Goal: Transaction & Acquisition: Purchase product/service

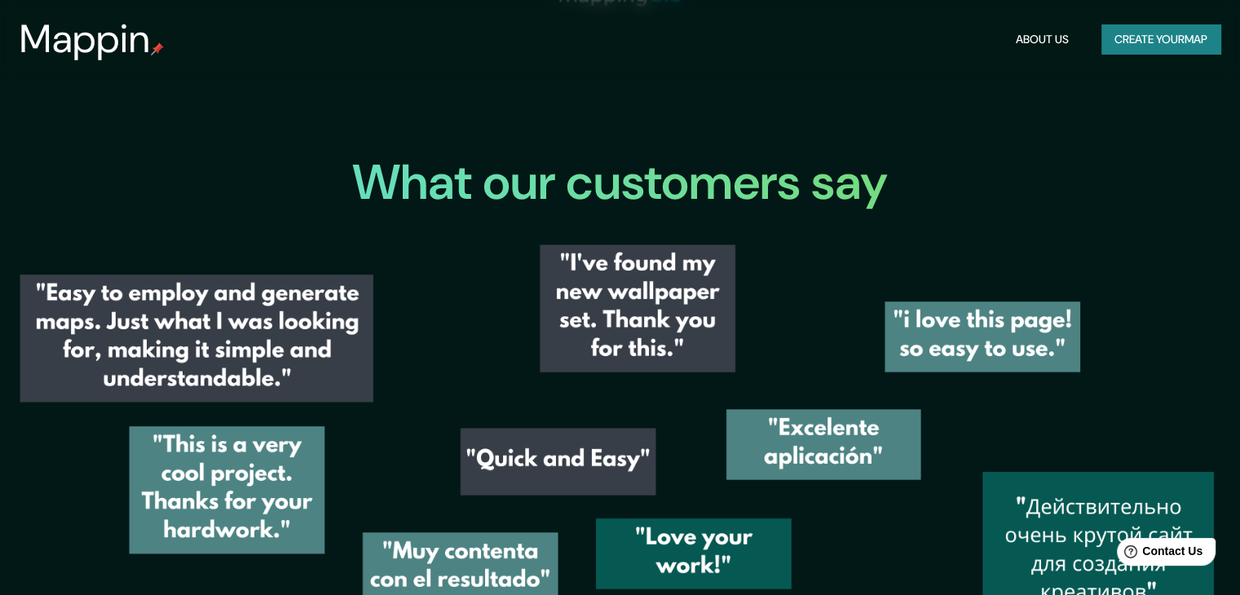
scroll to position [2011, 0]
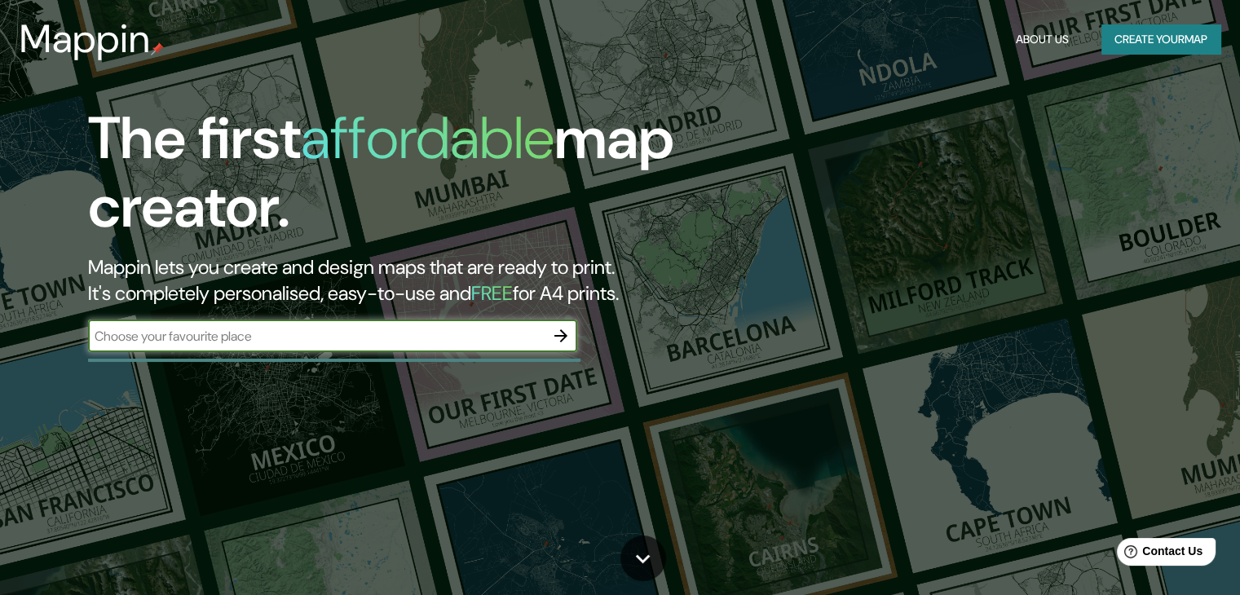
click at [1168, 32] on button "Create your map" at bounding box center [1160, 39] width 119 height 30
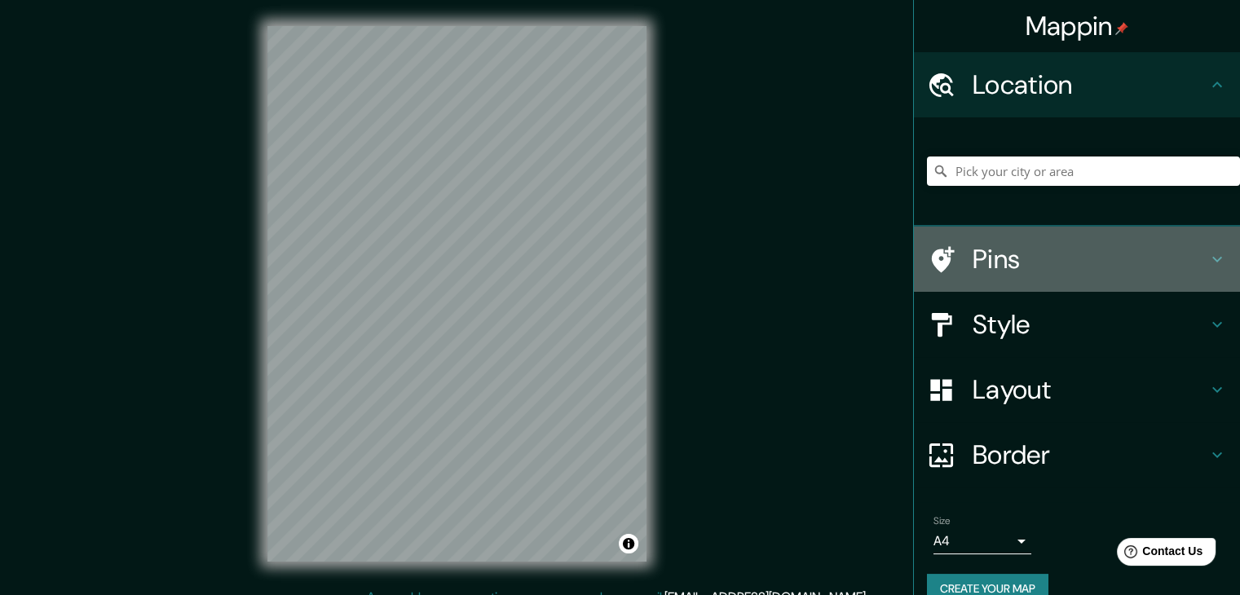
click at [939, 254] on icon at bounding box center [941, 259] width 29 height 29
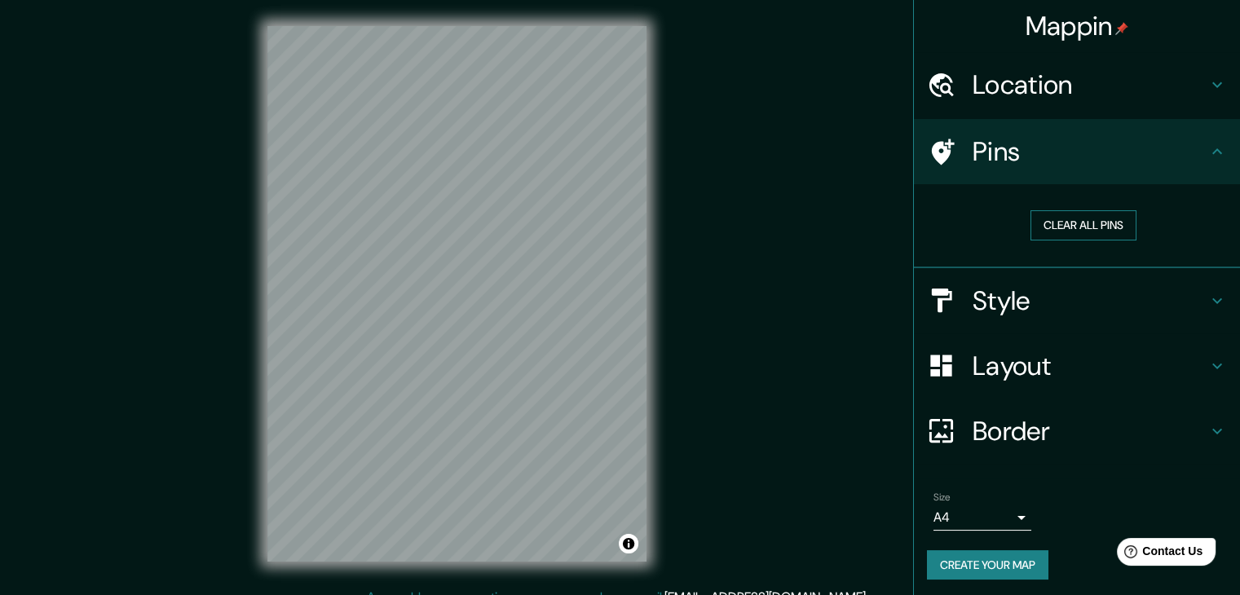
click at [1048, 218] on button "Clear all pins" at bounding box center [1083, 225] width 106 height 30
click at [1011, 298] on h4 "Style" at bounding box center [1090, 300] width 235 height 33
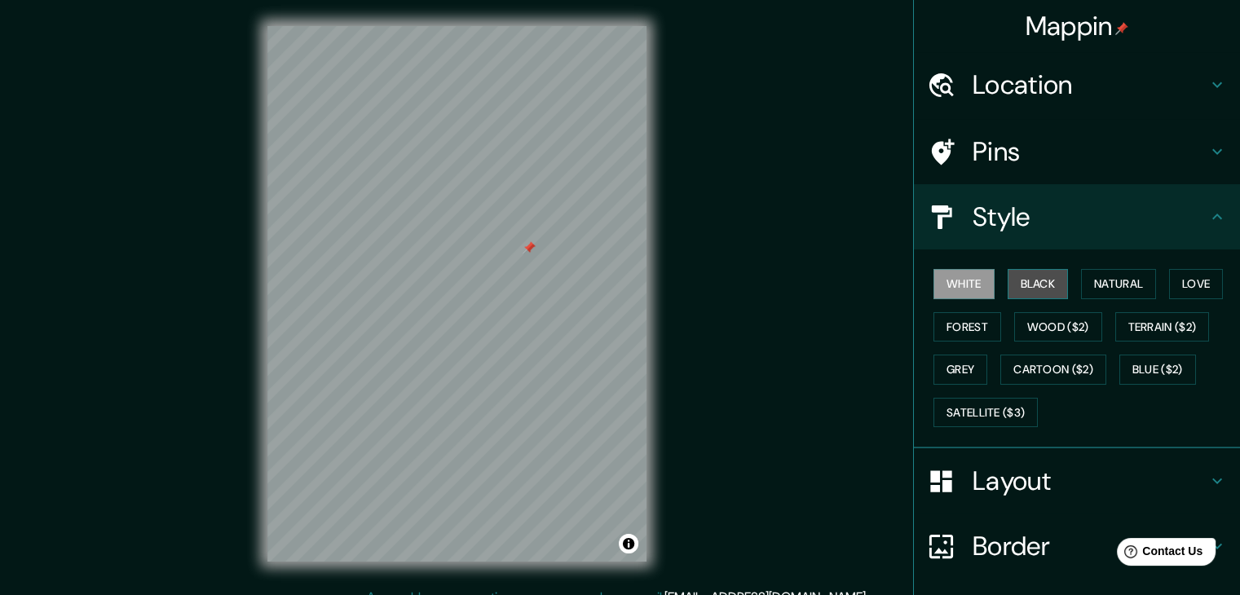
click at [1030, 289] on button "Black" at bounding box center [1038, 284] width 61 height 30
click at [1034, 317] on button "Wood ($2)" at bounding box center [1058, 327] width 88 height 30
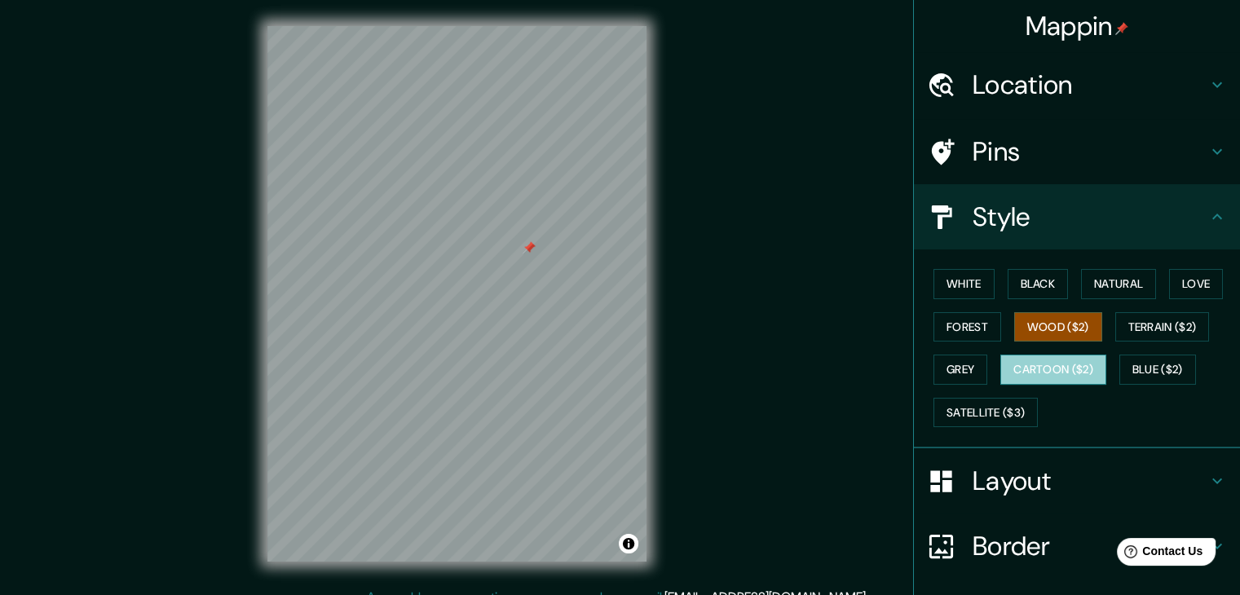
click at [1021, 368] on button "Cartoon ($2)" at bounding box center [1053, 370] width 106 height 30
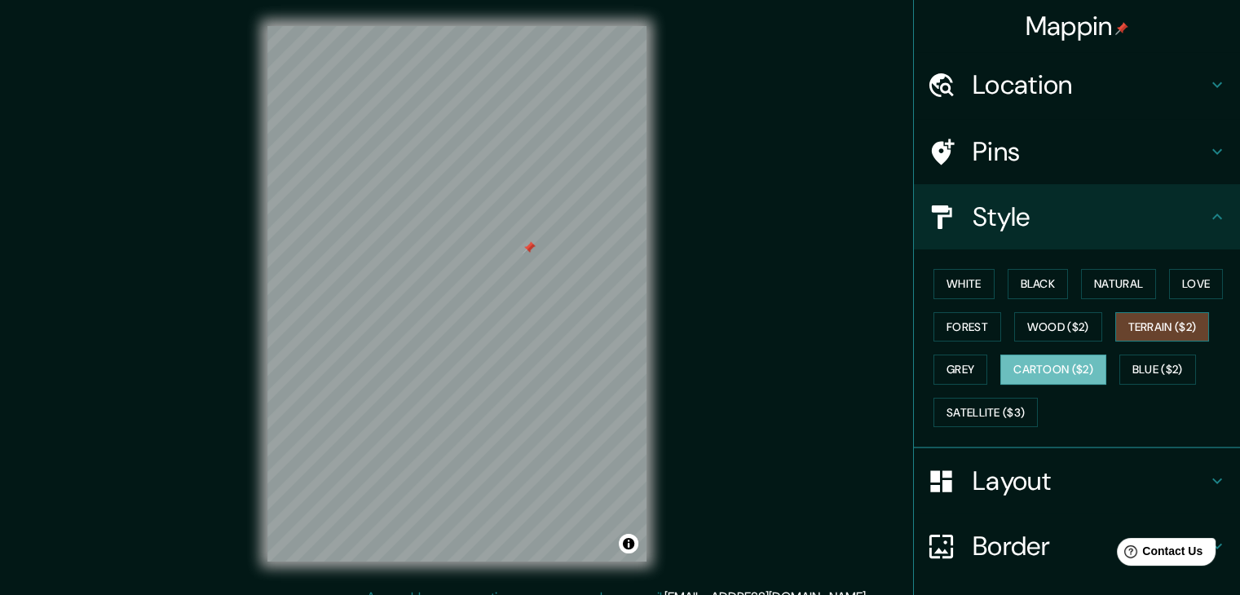
click at [1136, 325] on button "Terrain ($2)" at bounding box center [1162, 327] width 95 height 30
click at [1134, 359] on button "Blue ($2)" at bounding box center [1157, 370] width 77 height 30
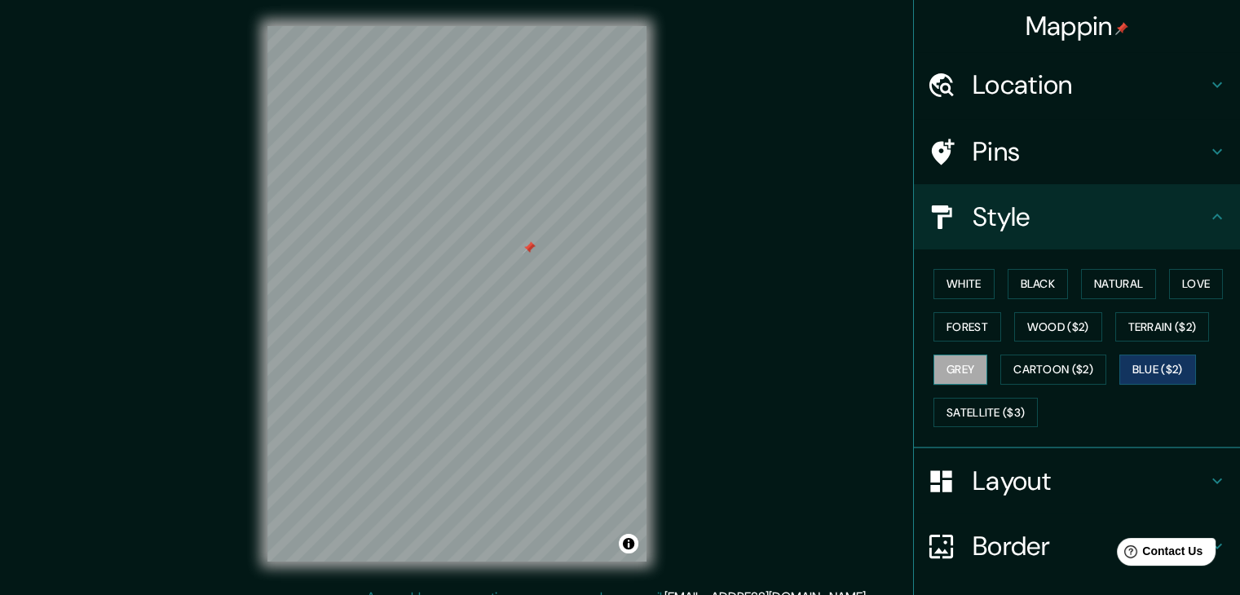
click at [948, 363] on button "Grey" at bounding box center [960, 370] width 54 height 30
click at [947, 417] on button "Satellite ($3)" at bounding box center [985, 413] width 104 height 30
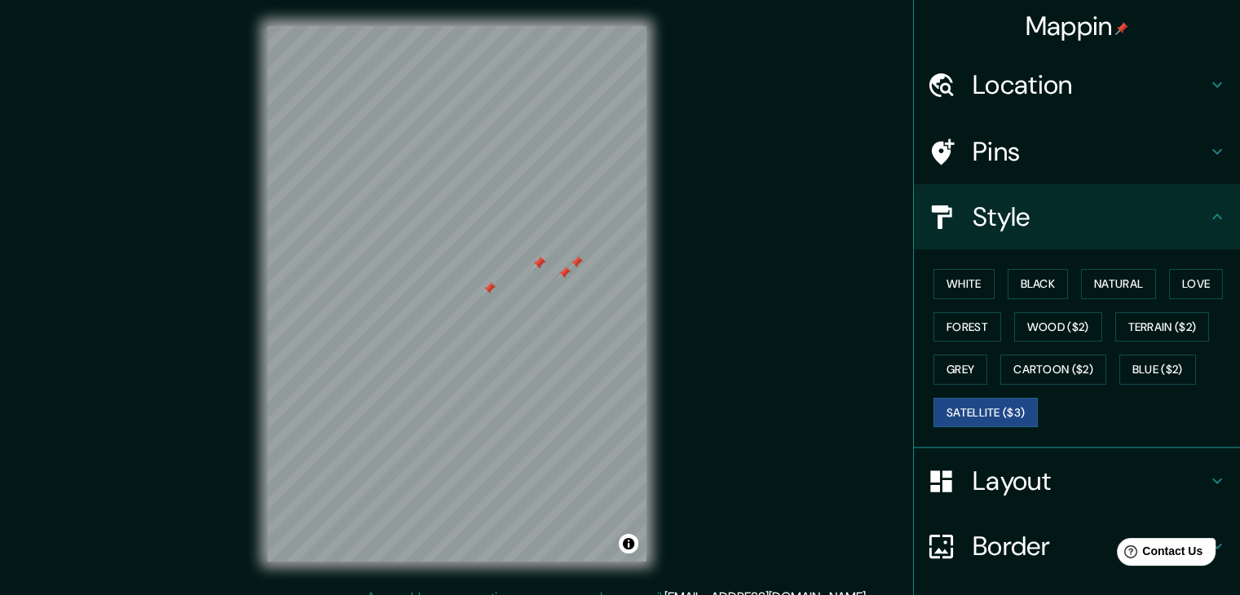
click at [1021, 465] on h4 "Layout" at bounding box center [1090, 481] width 235 height 33
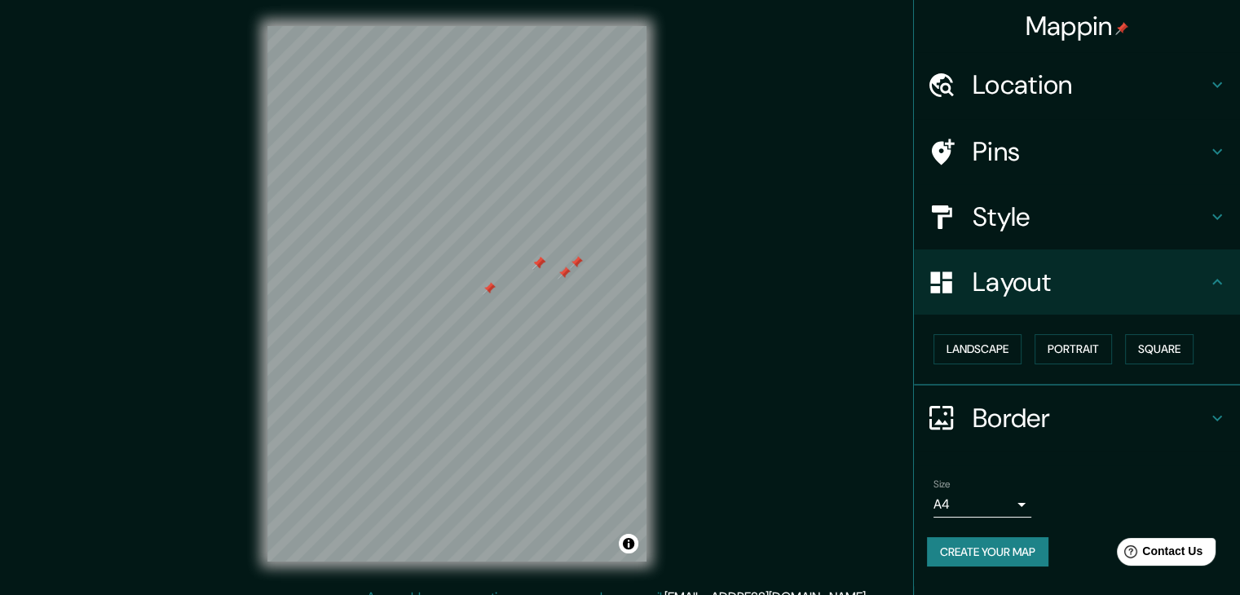
scroll to position [19, 0]
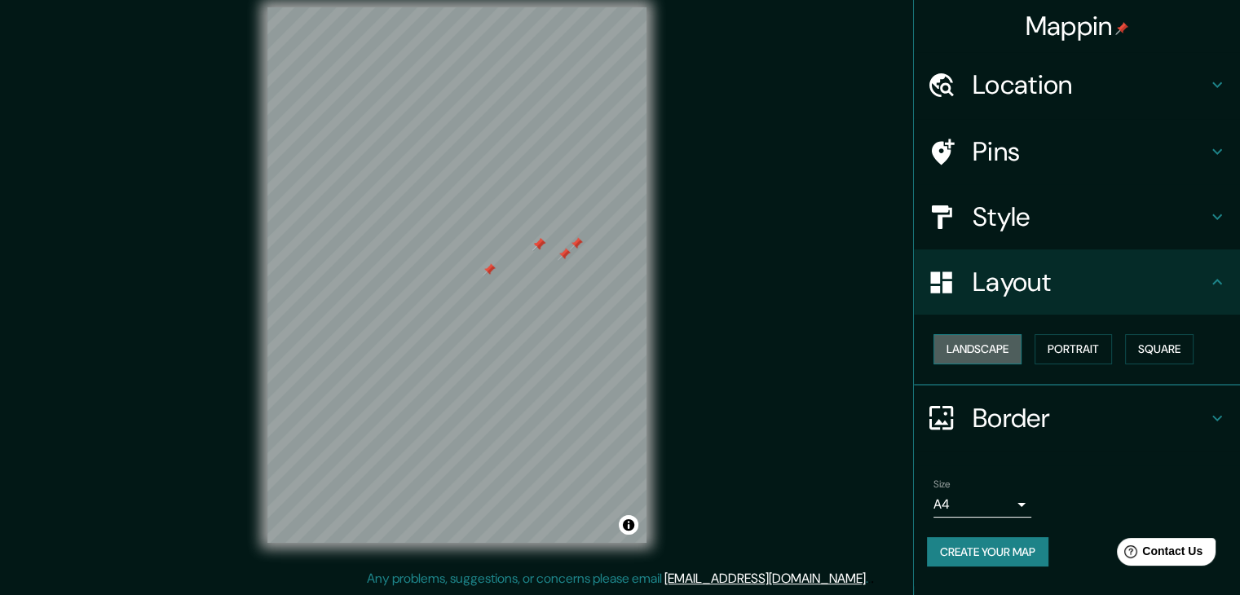
click at [1001, 350] on button "Landscape" at bounding box center [977, 349] width 88 height 30
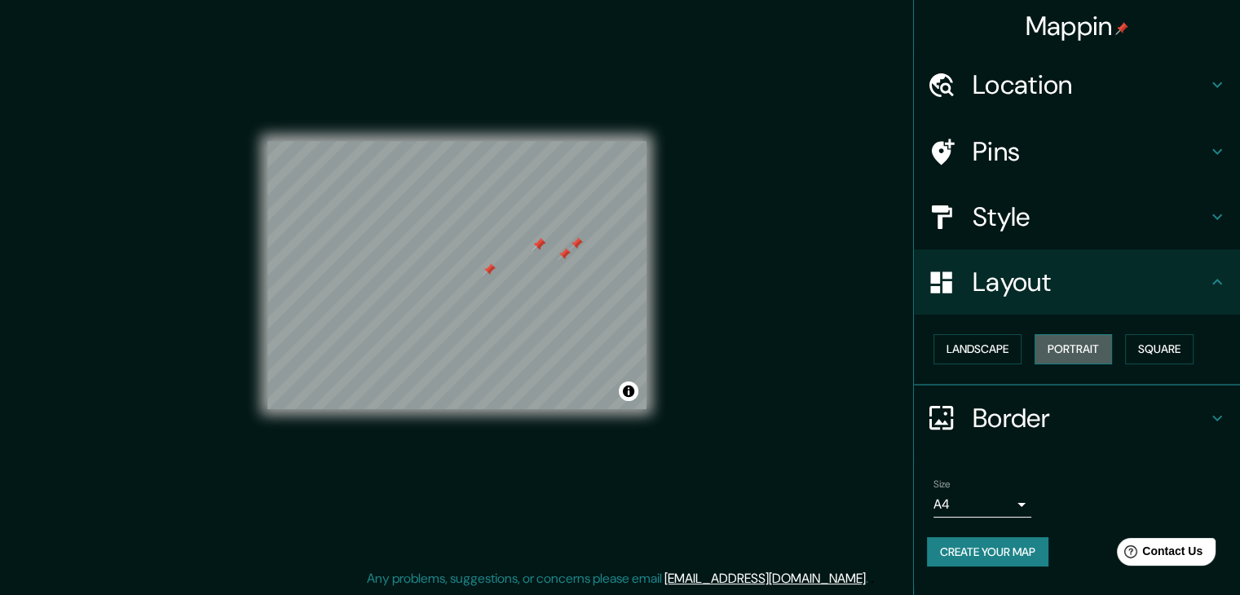
click at [1062, 340] on button "Portrait" at bounding box center [1072, 349] width 77 height 30
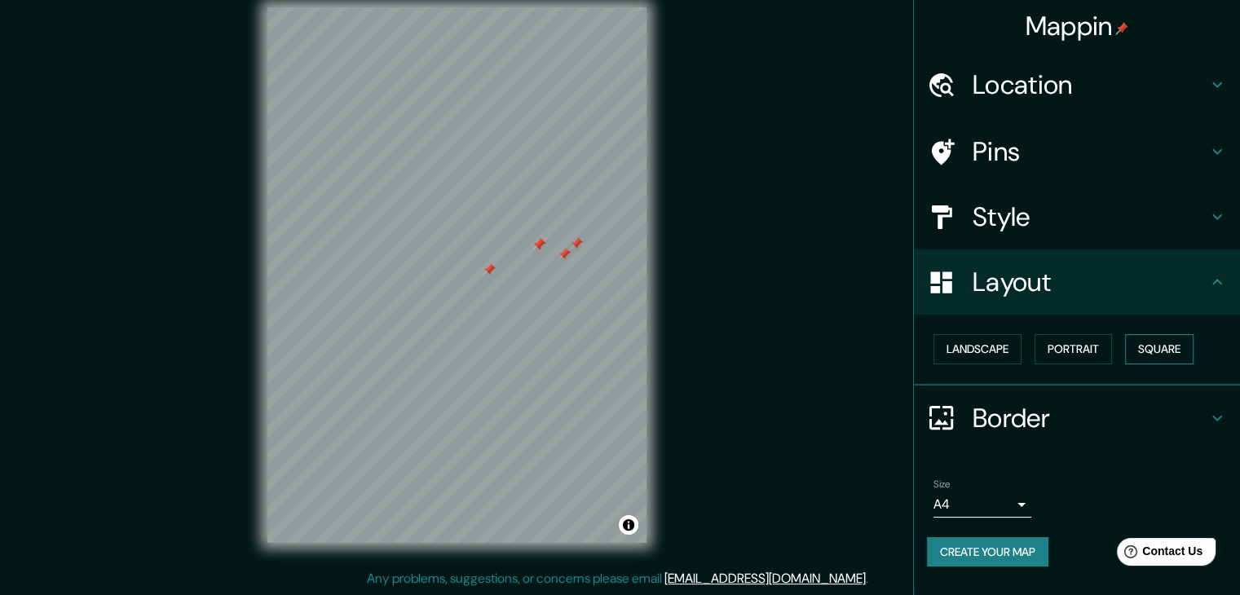
click at [1141, 340] on button "Square" at bounding box center [1159, 349] width 68 height 30
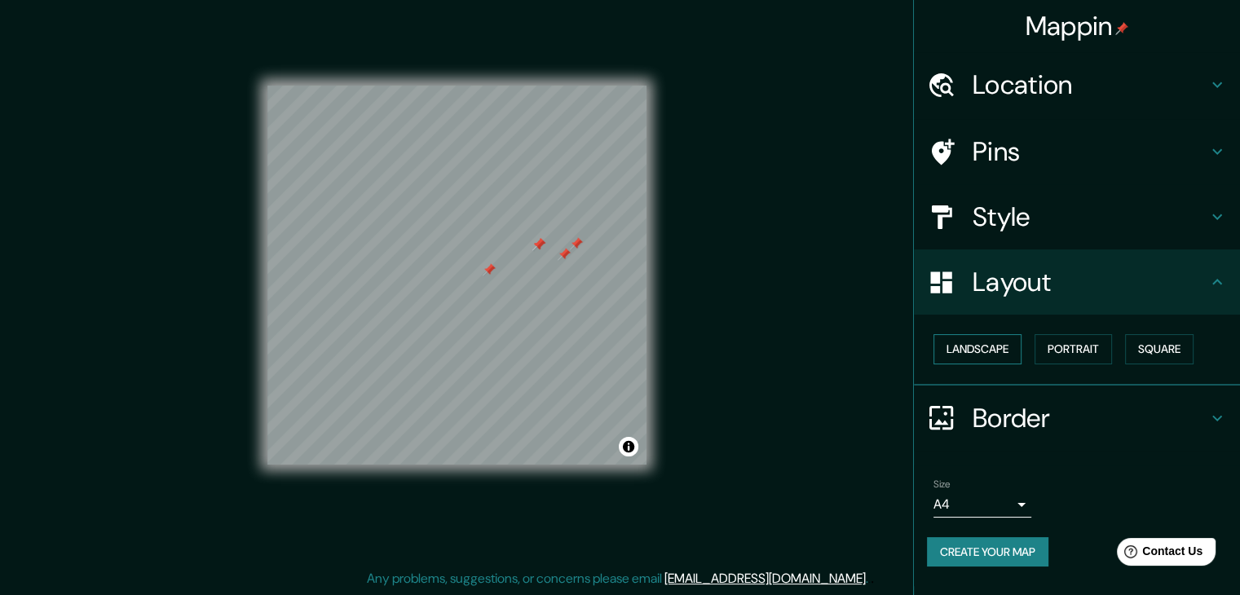
click at [1008, 346] on button "Landscape" at bounding box center [977, 349] width 88 height 30
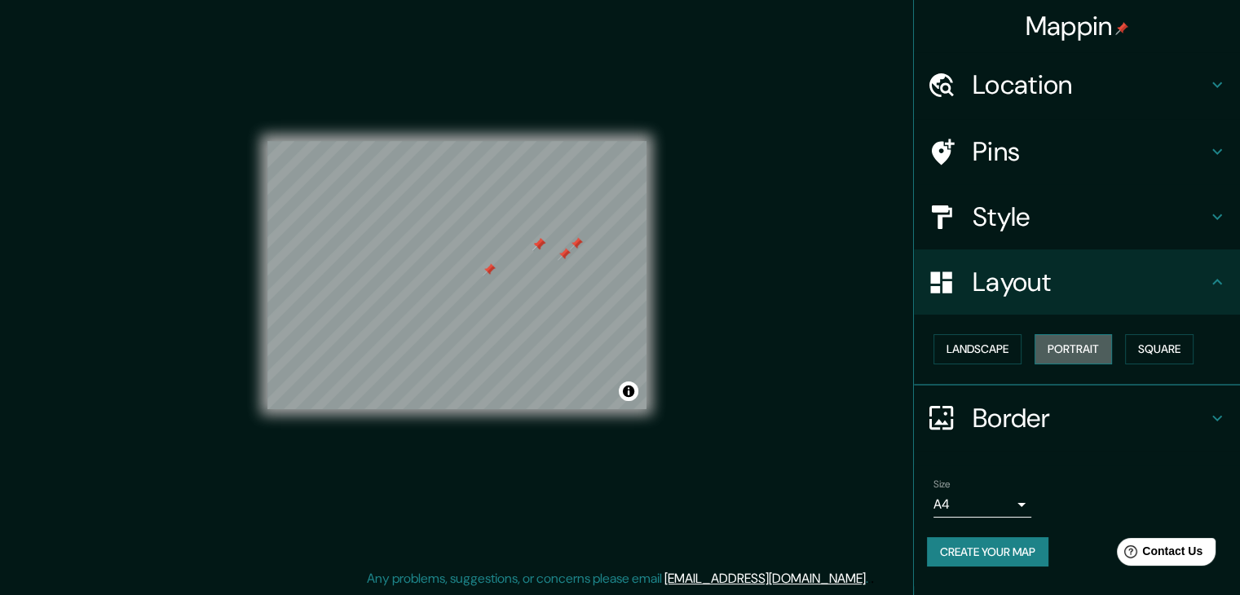
click at [1079, 348] on button "Portrait" at bounding box center [1072, 349] width 77 height 30
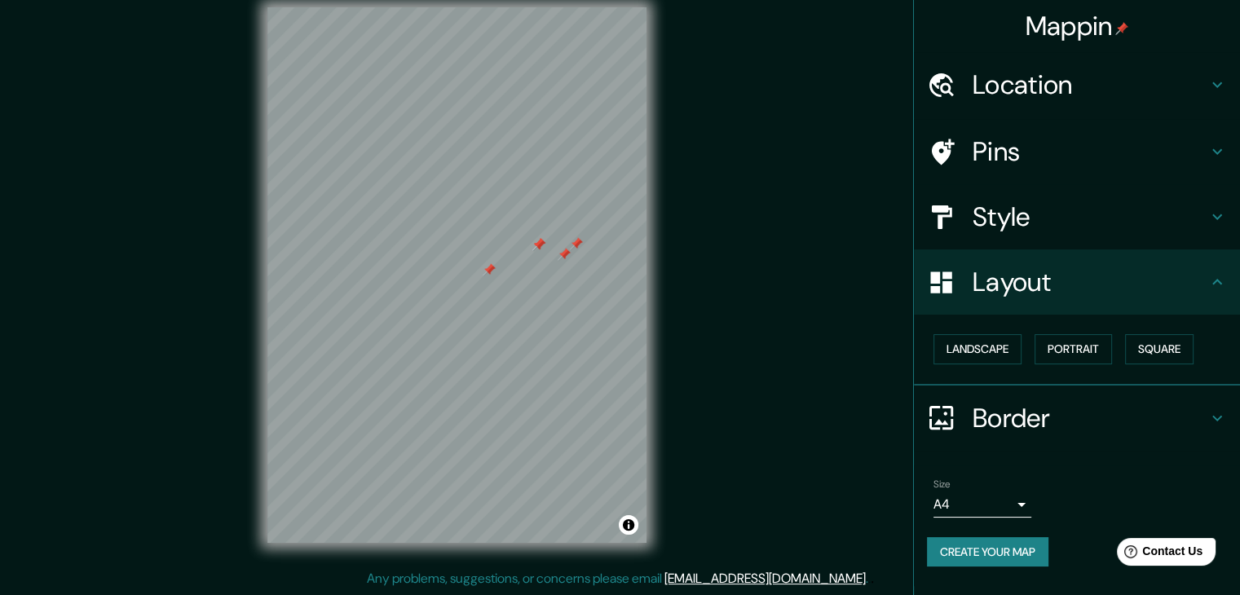
click at [1077, 406] on h4 "Border" at bounding box center [1090, 418] width 235 height 33
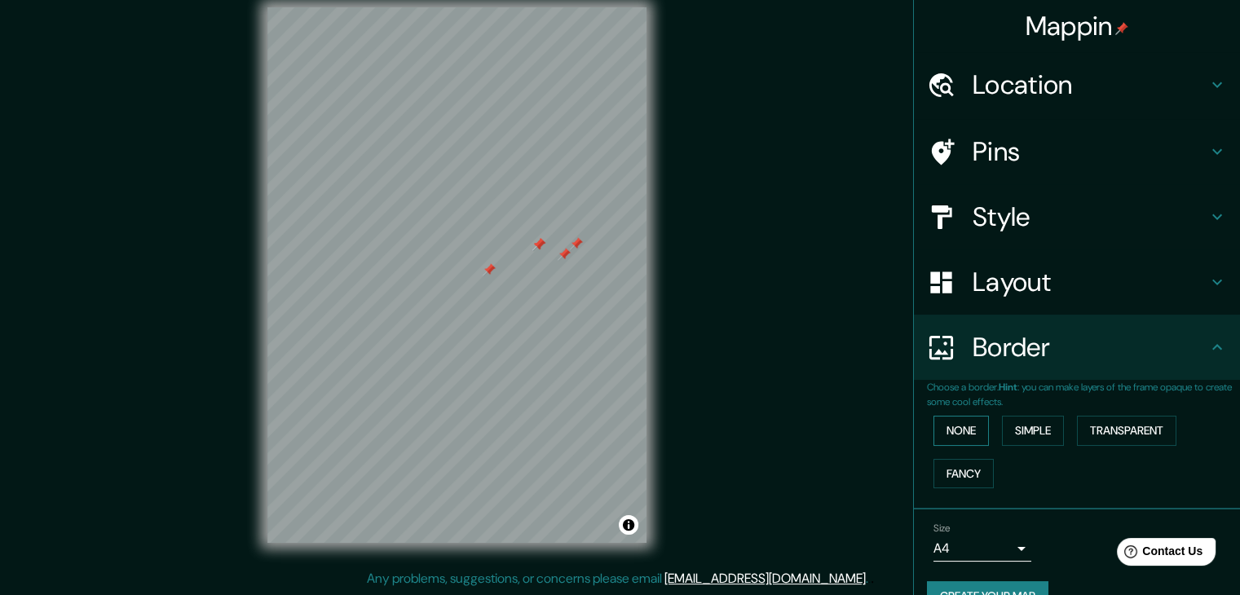
click at [956, 422] on button "None" at bounding box center [960, 431] width 55 height 30
click at [1008, 429] on button "Simple" at bounding box center [1033, 431] width 62 height 30
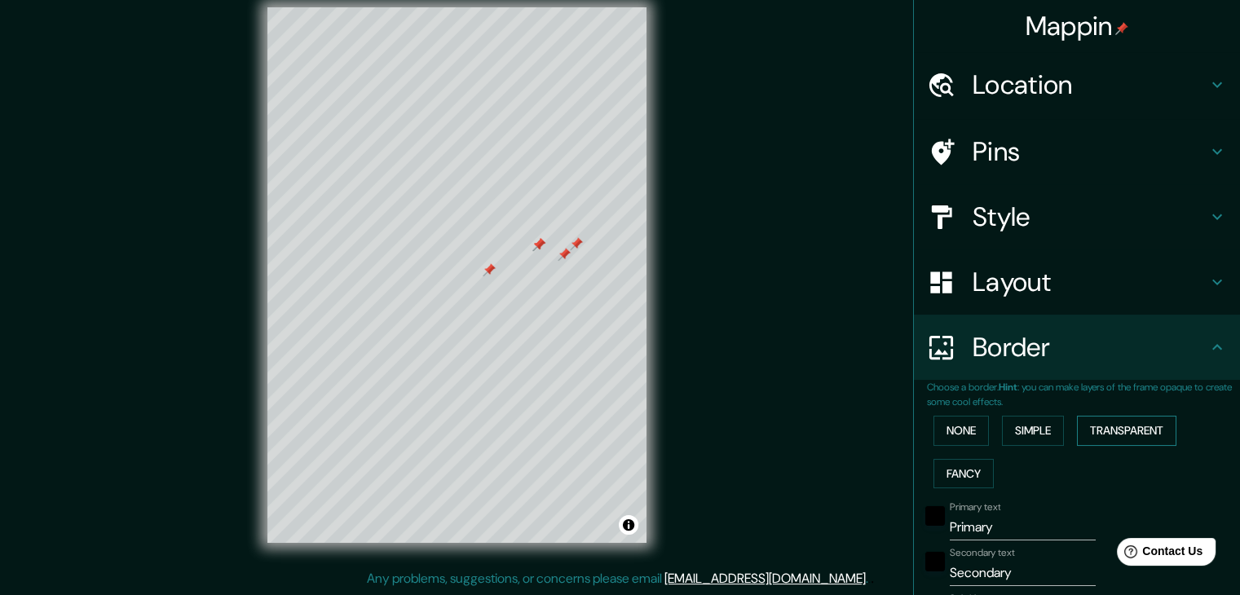
click at [1096, 423] on button "Transparent" at bounding box center [1126, 431] width 99 height 30
click at [955, 423] on button "None" at bounding box center [960, 431] width 55 height 30
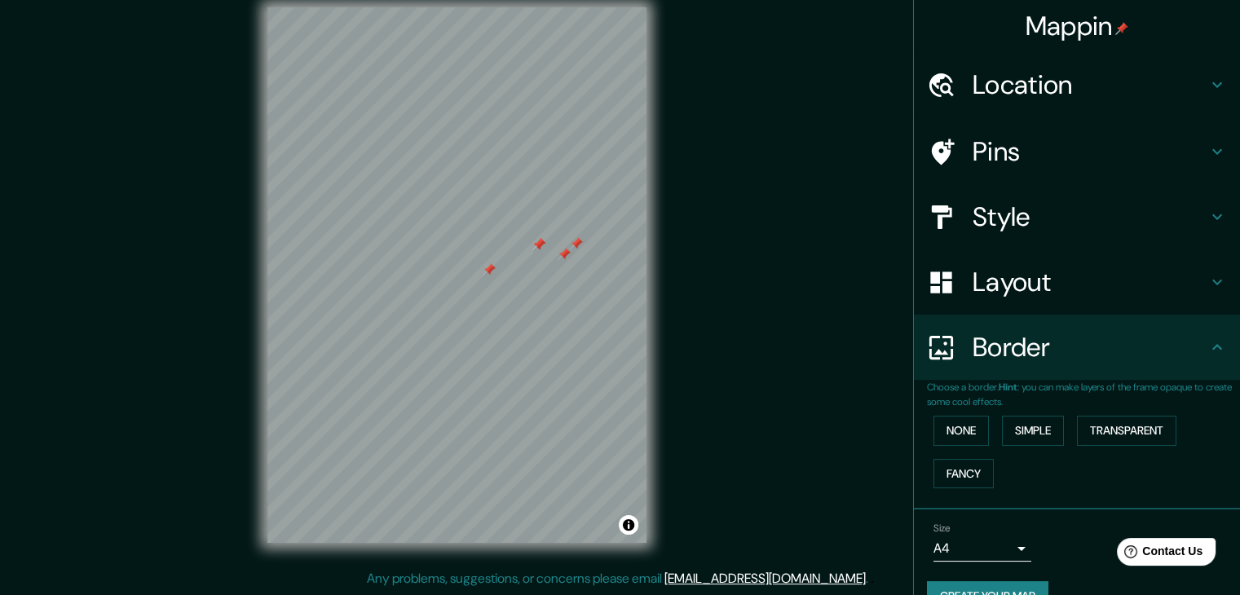
scroll to position [34, 0]
